Goal: Task Accomplishment & Management: Complete application form

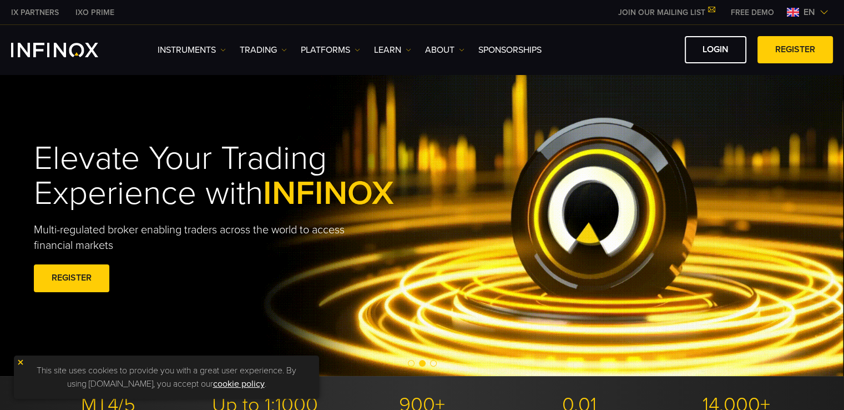
click at [824, 12] on img at bounding box center [824, 12] width 9 height 9
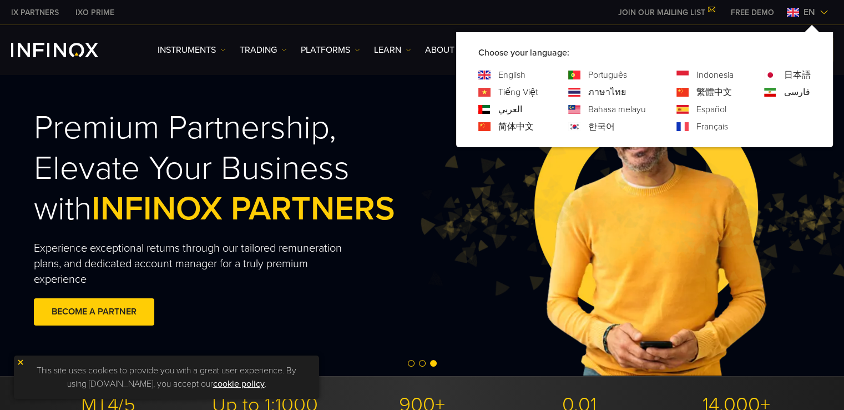
click at [354, 112] on h2 "Premium Partnership, Elevate Your Business with INFINOX PARTNERS" at bounding box center [240, 169] width 412 height 122
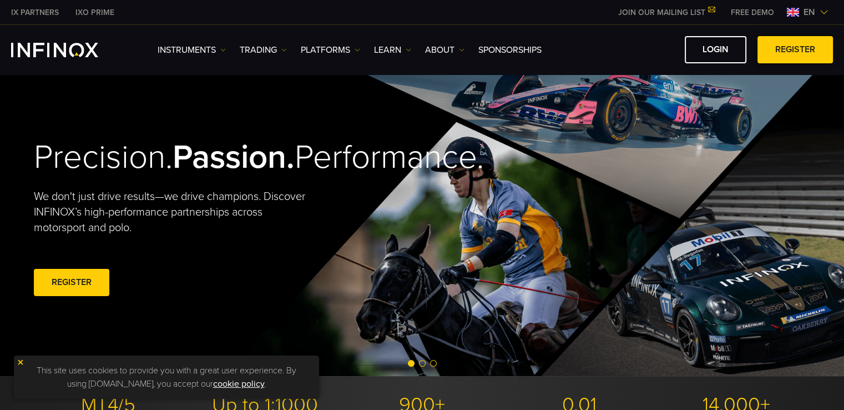
click at [794, 46] on link "REGISTER" at bounding box center [795, 49] width 75 height 27
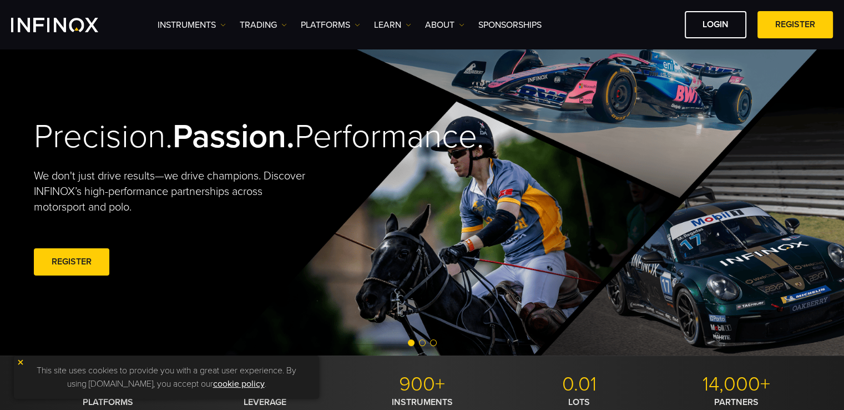
scroll to position [53, 0]
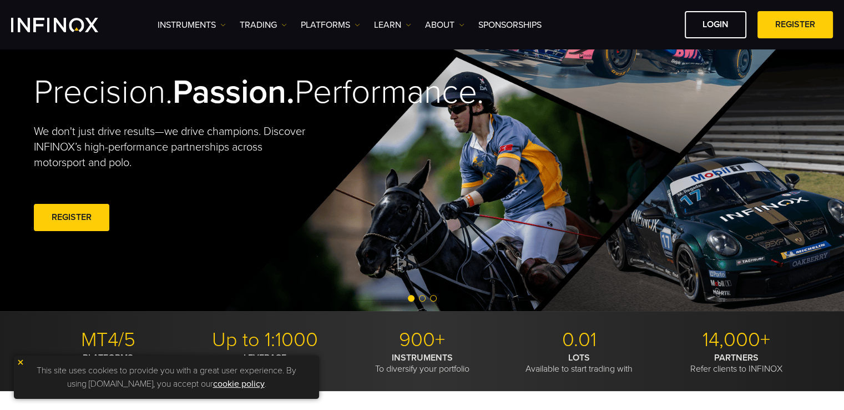
click at [20, 363] on img at bounding box center [21, 362] width 8 height 8
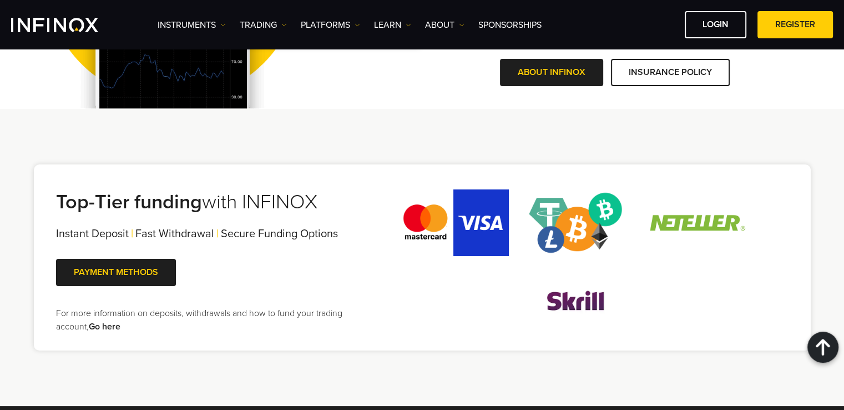
scroll to position [2162, 0]
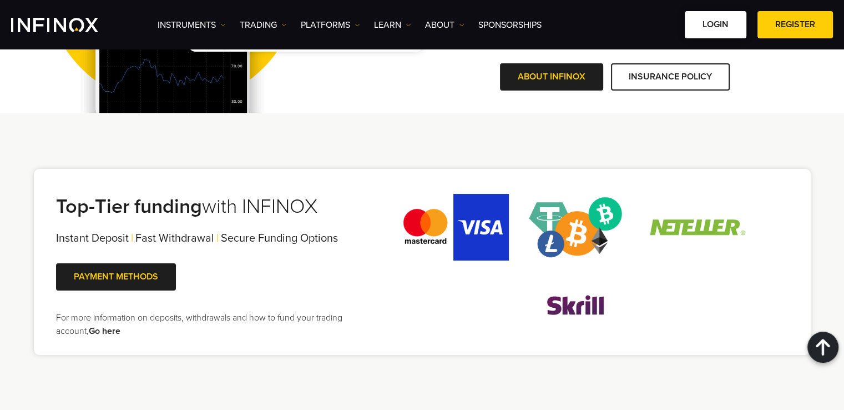
click at [728, 19] on link "LOGIN" at bounding box center [716, 24] width 62 height 27
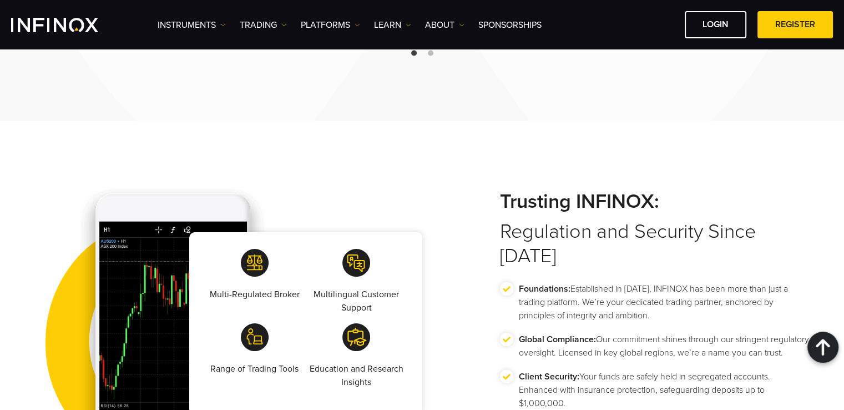
click at [592, 134] on div "Multi-Regulated Broker Multilingual Customer Support Range of Trading Tools Edu…" at bounding box center [422, 297] width 844 height 355
click at [716, 26] on link "LOGIN" at bounding box center [716, 24] width 62 height 27
